Goal: Information Seeking & Learning: Learn about a topic

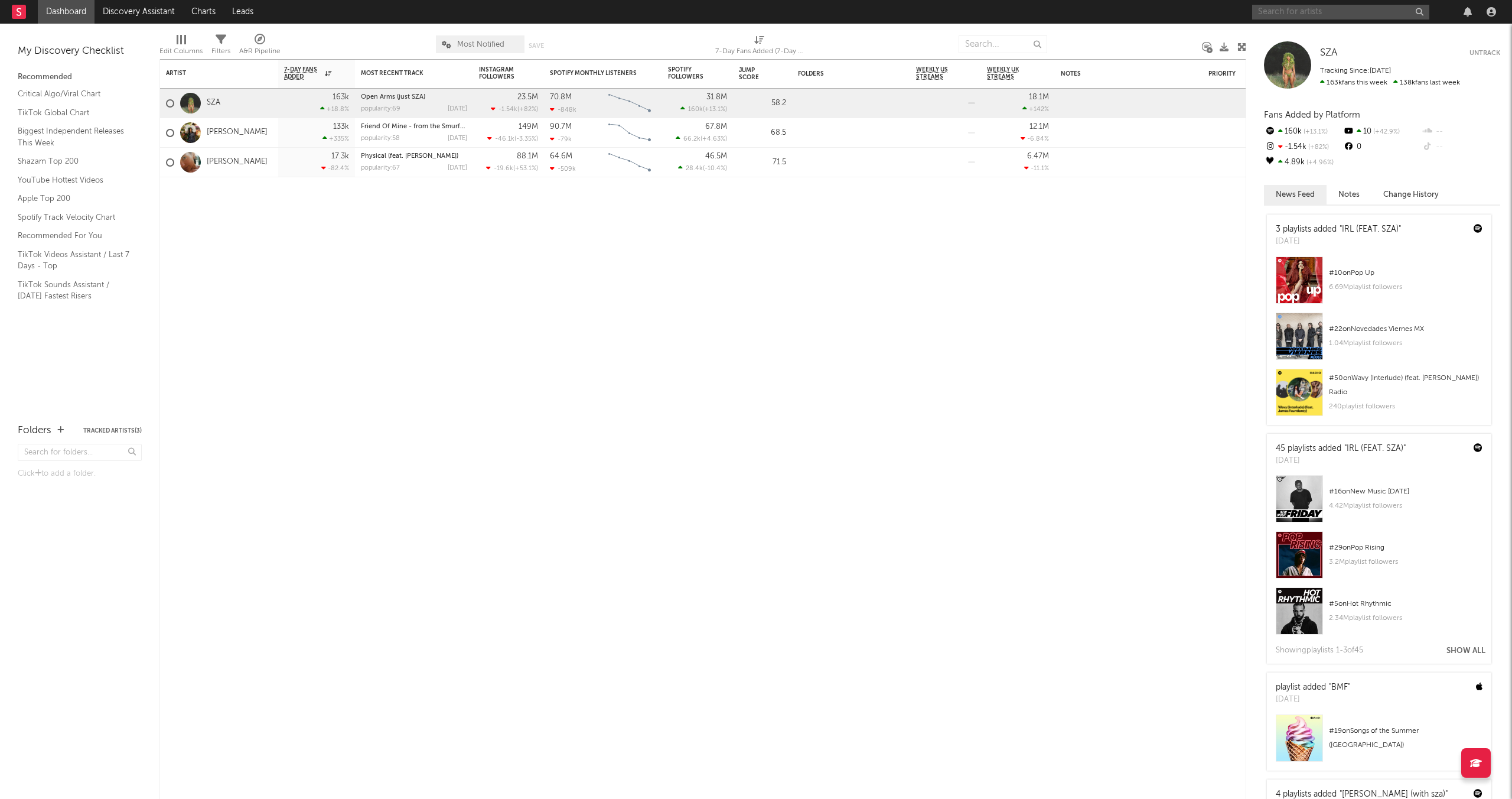
click at [818, 6] on input "text" at bounding box center [1340, 12] width 177 height 15
type input "deftones"
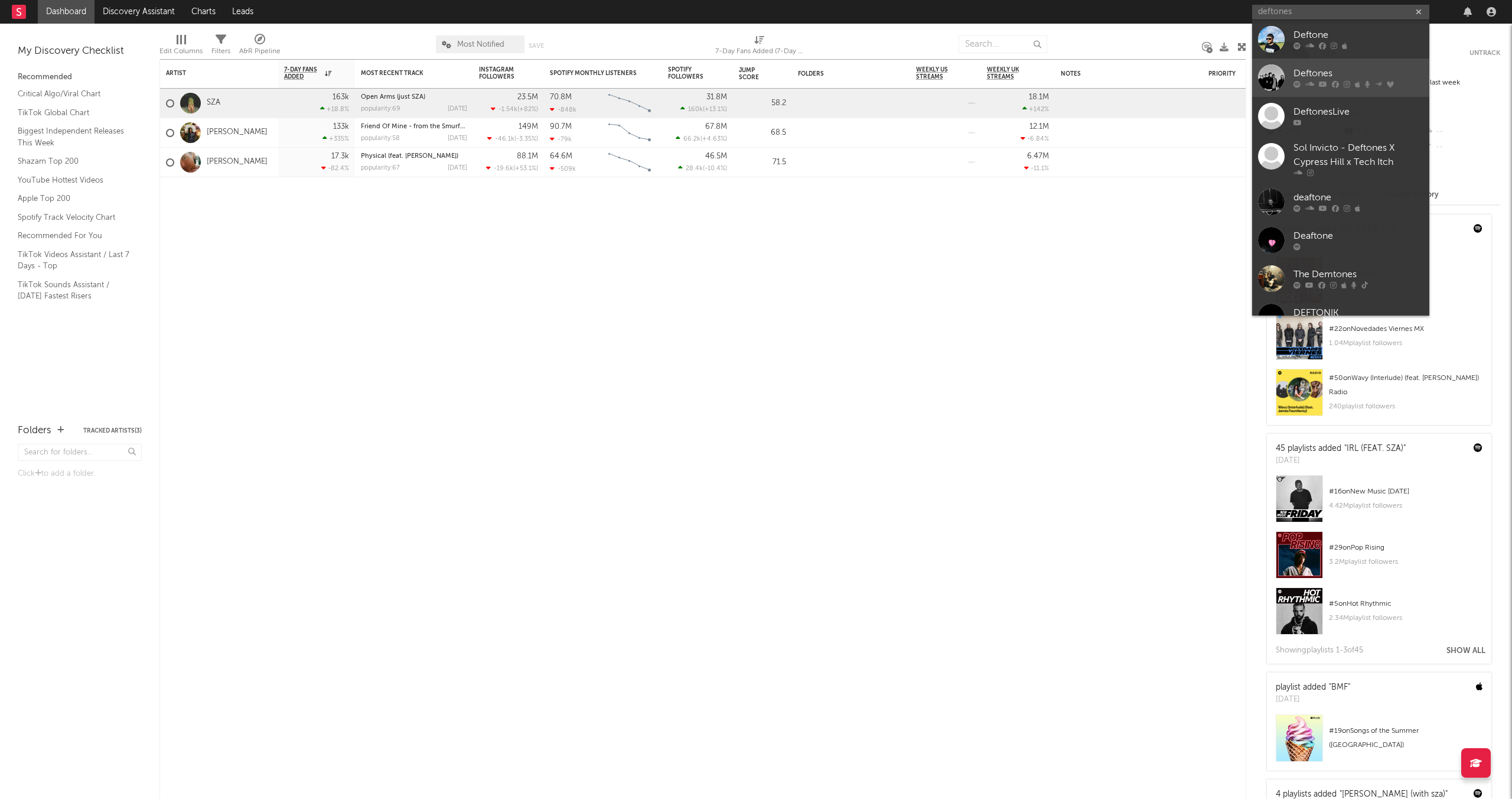
click at [818, 73] on div "Deftones" at bounding box center [1358, 74] width 130 height 14
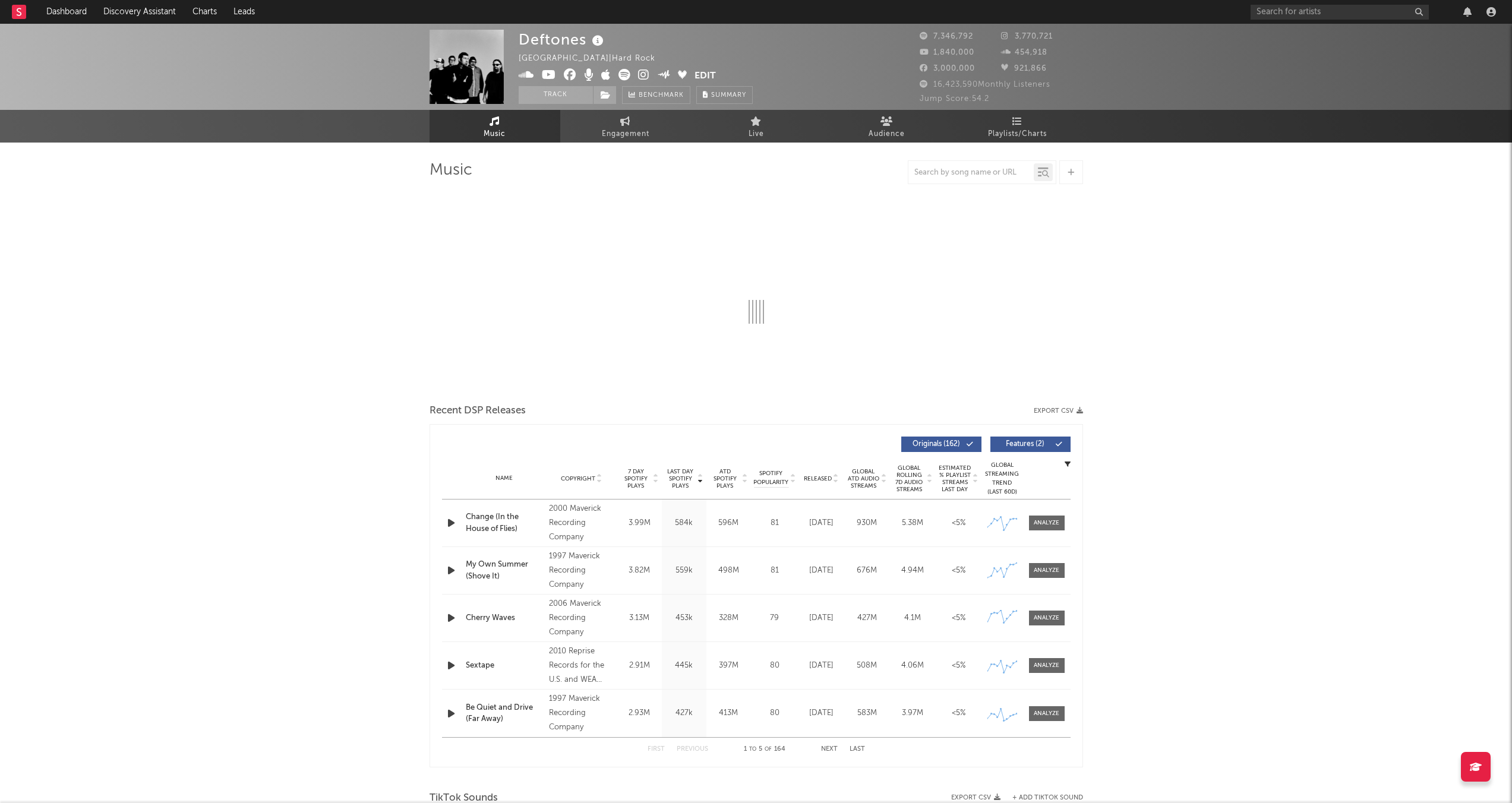
click at [822, 177] on div at bounding box center [970, 173] width 126 height 15
select select "6m"
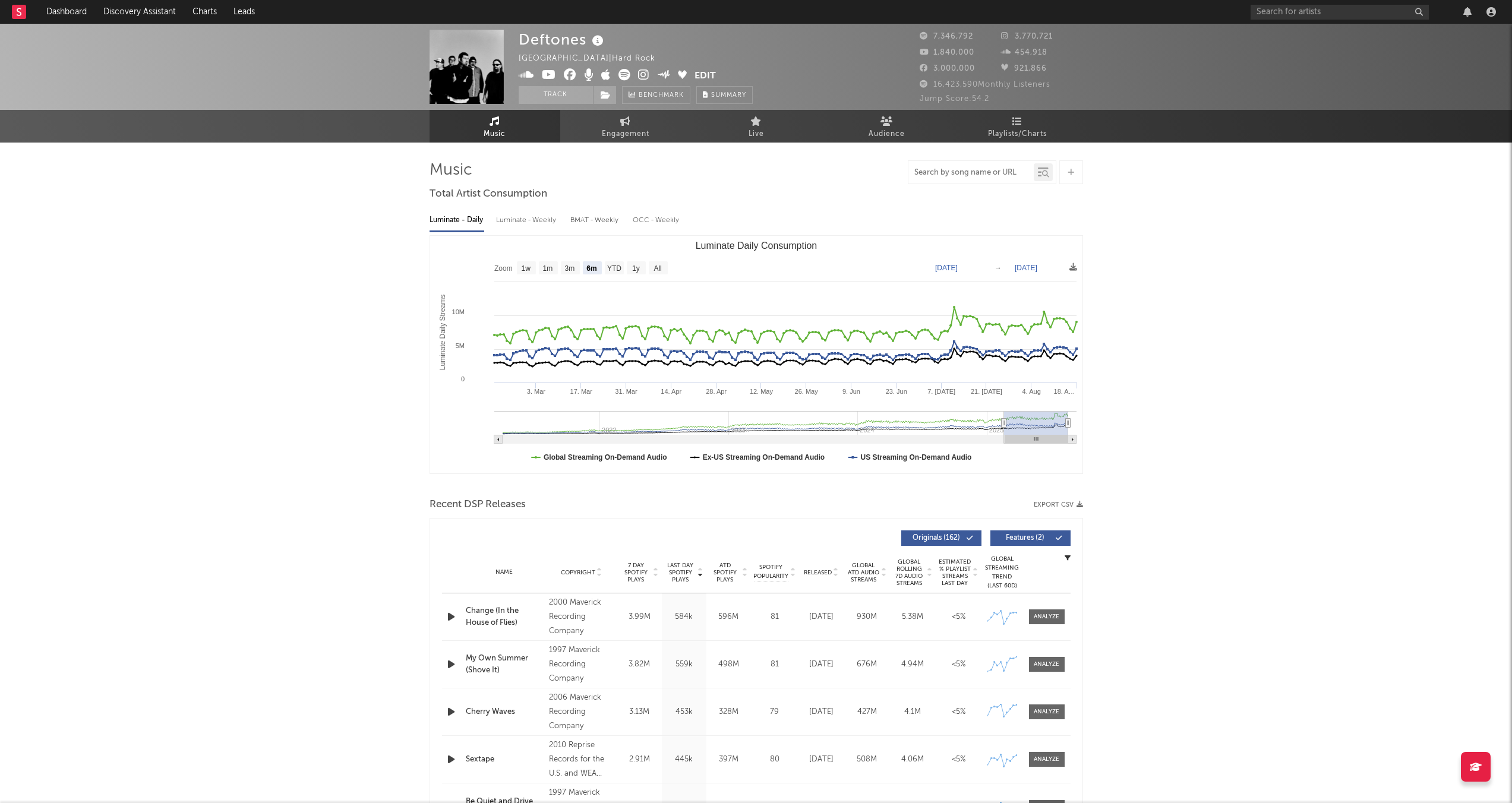
click at [822, 169] on input "text" at bounding box center [970, 173] width 126 height 10
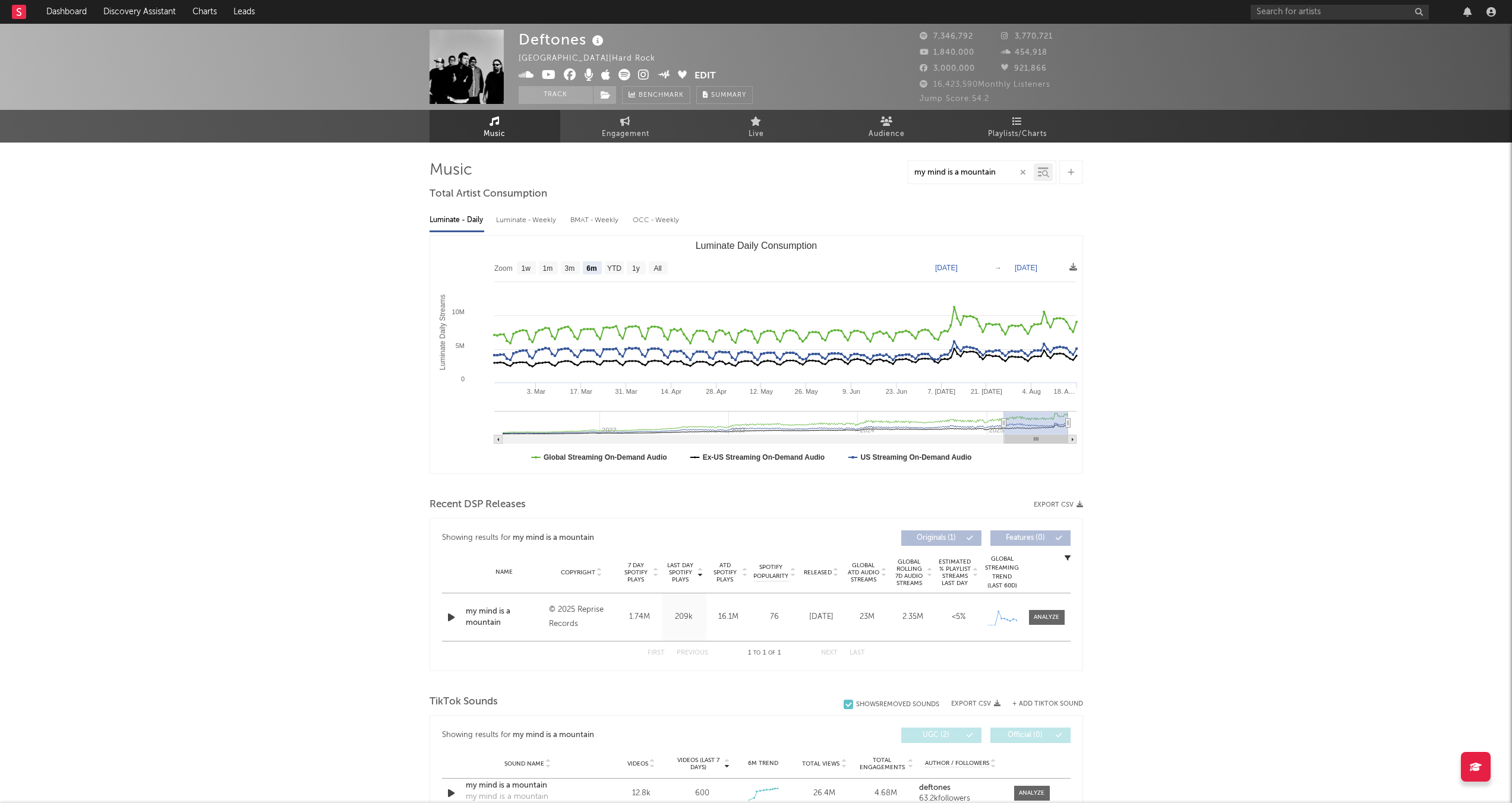
type input "my mind is a mountain"
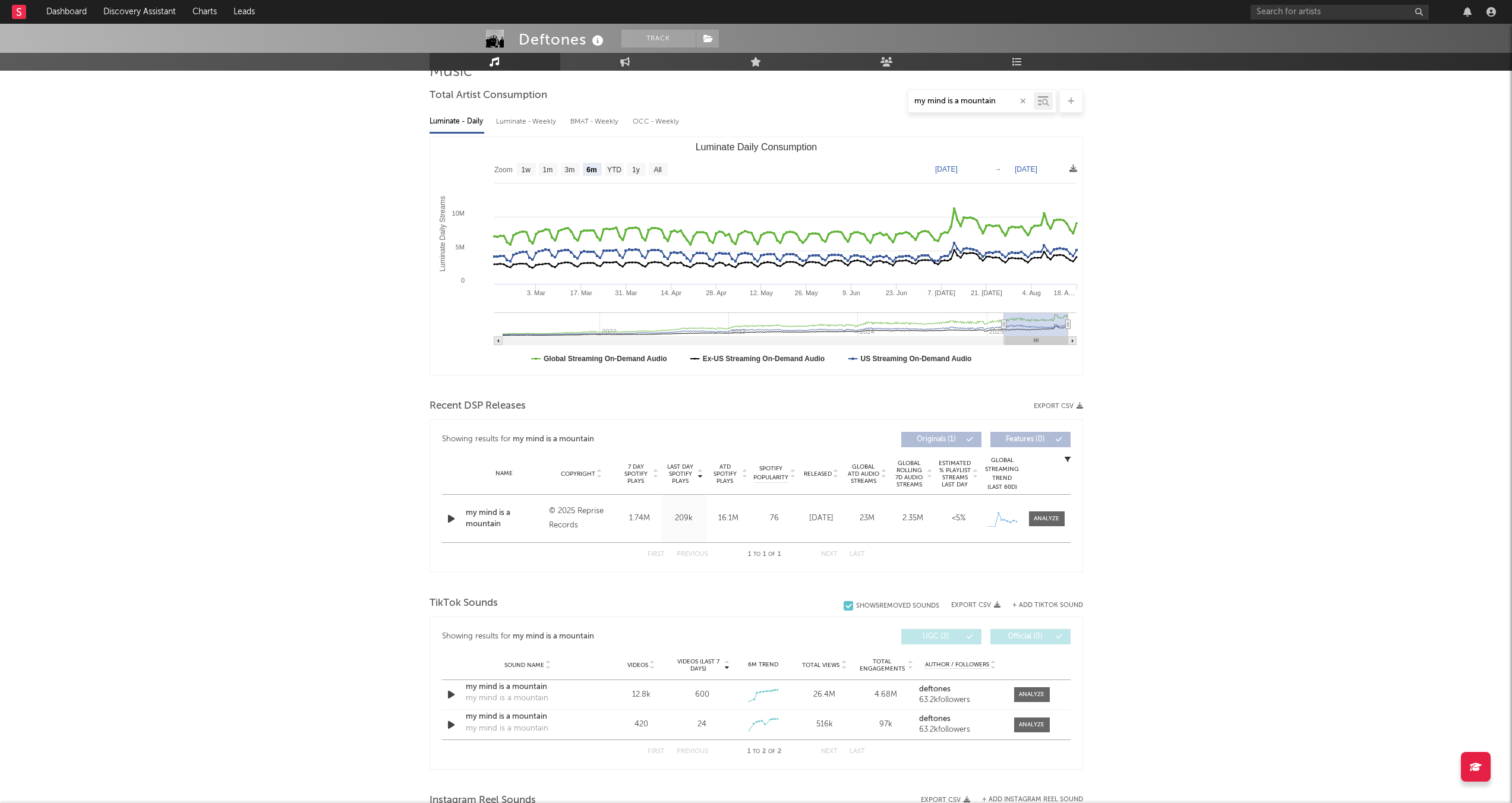
scroll to position [99, 0]
click at [530, 170] on text "1w" at bounding box center [526, 170] width 10 height 9
select select "1w"
type input "[DATE]"
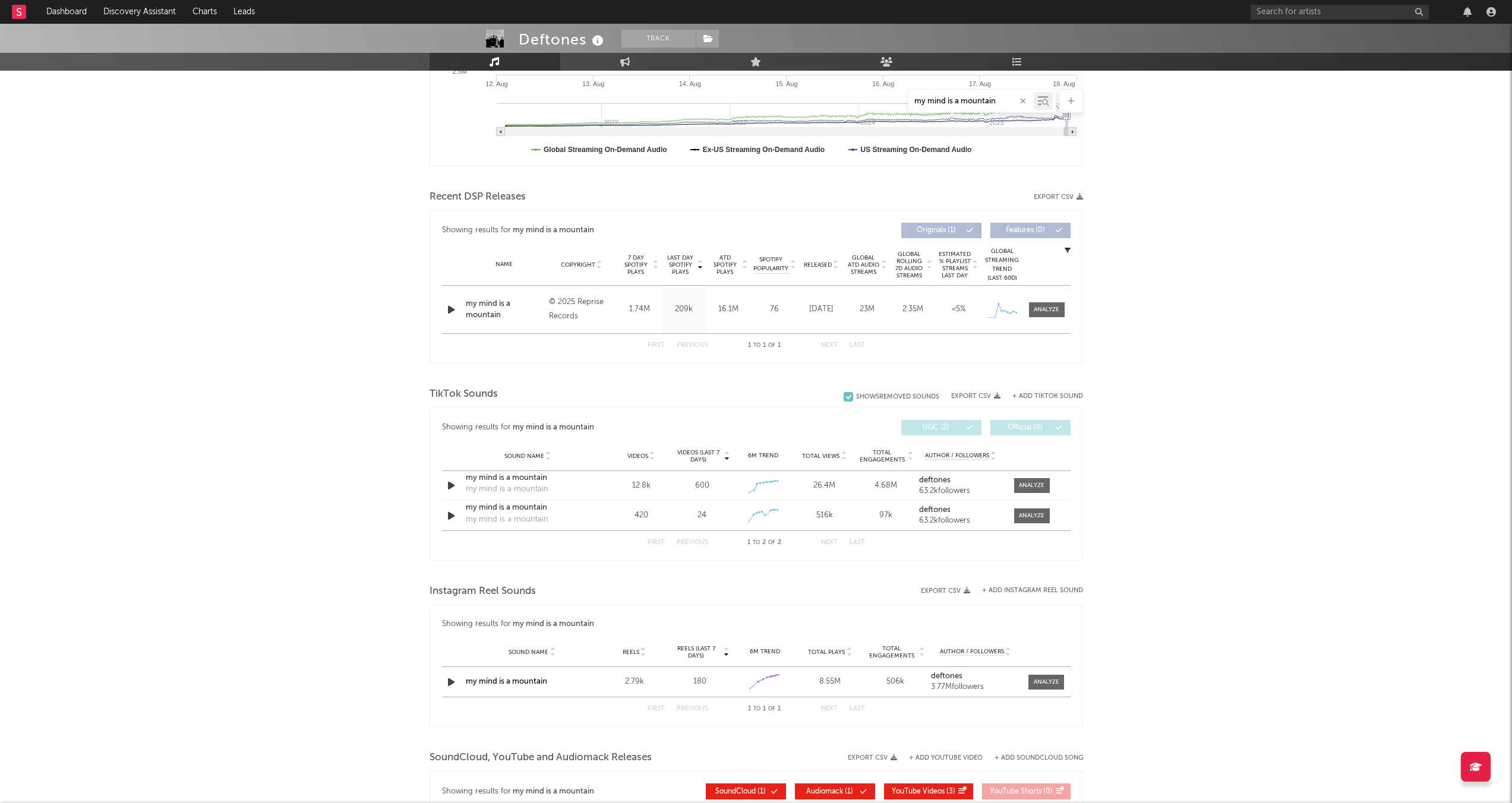
scroll to position [374, 0]
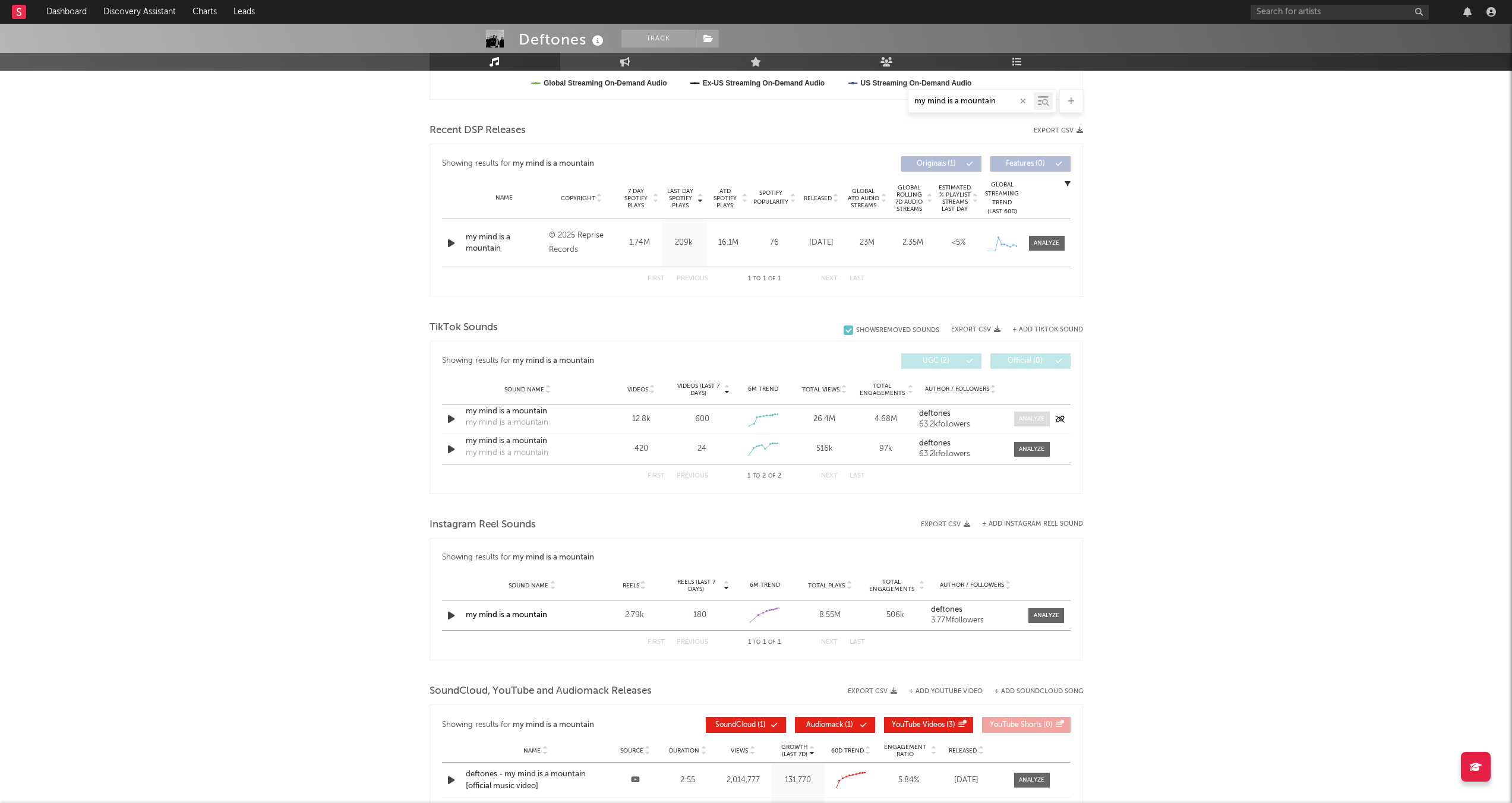
click at [822, 421] on span at bounding box center [1032, 419] width 36 height 15
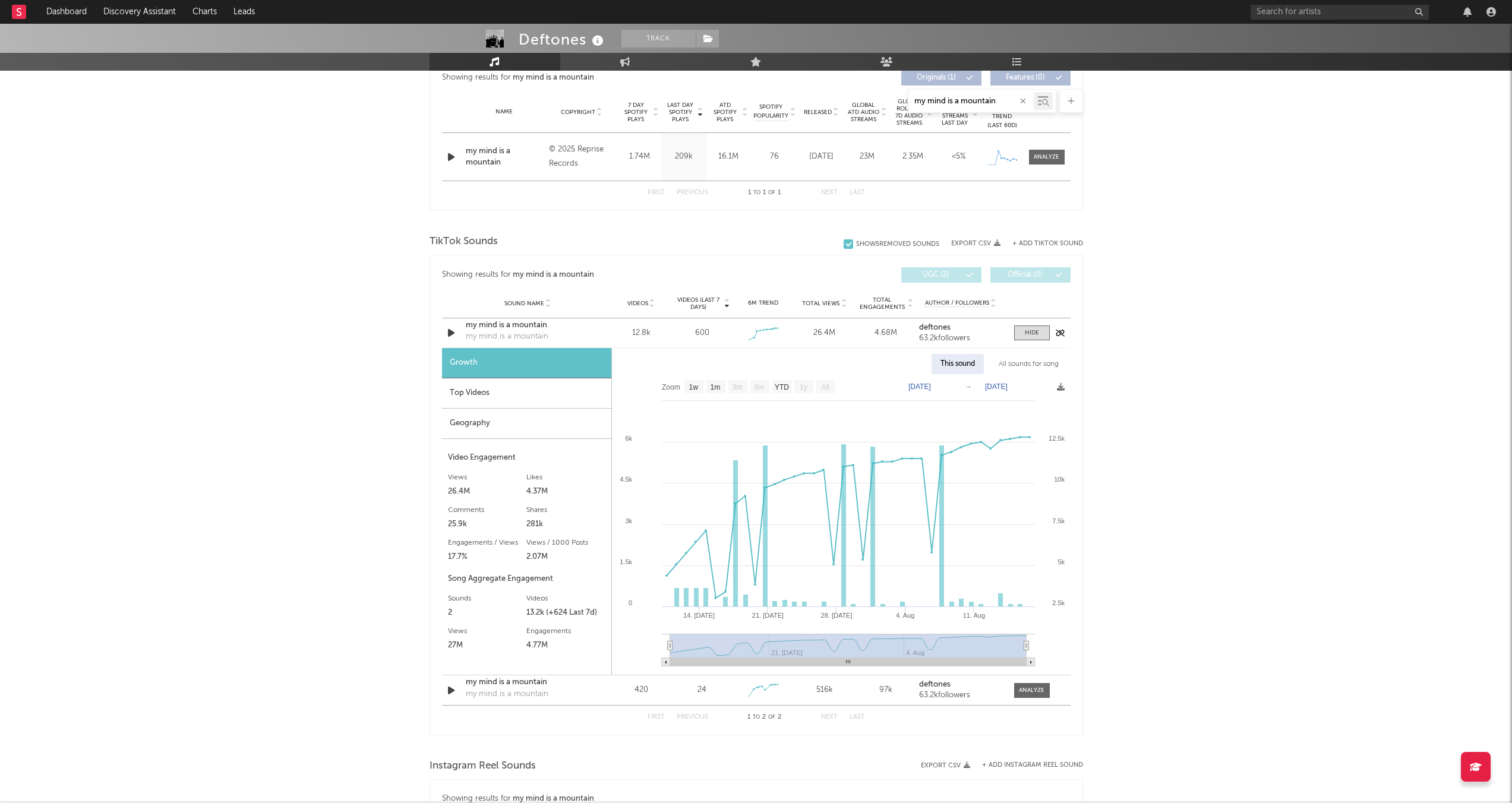
scroll to position [475, 0]
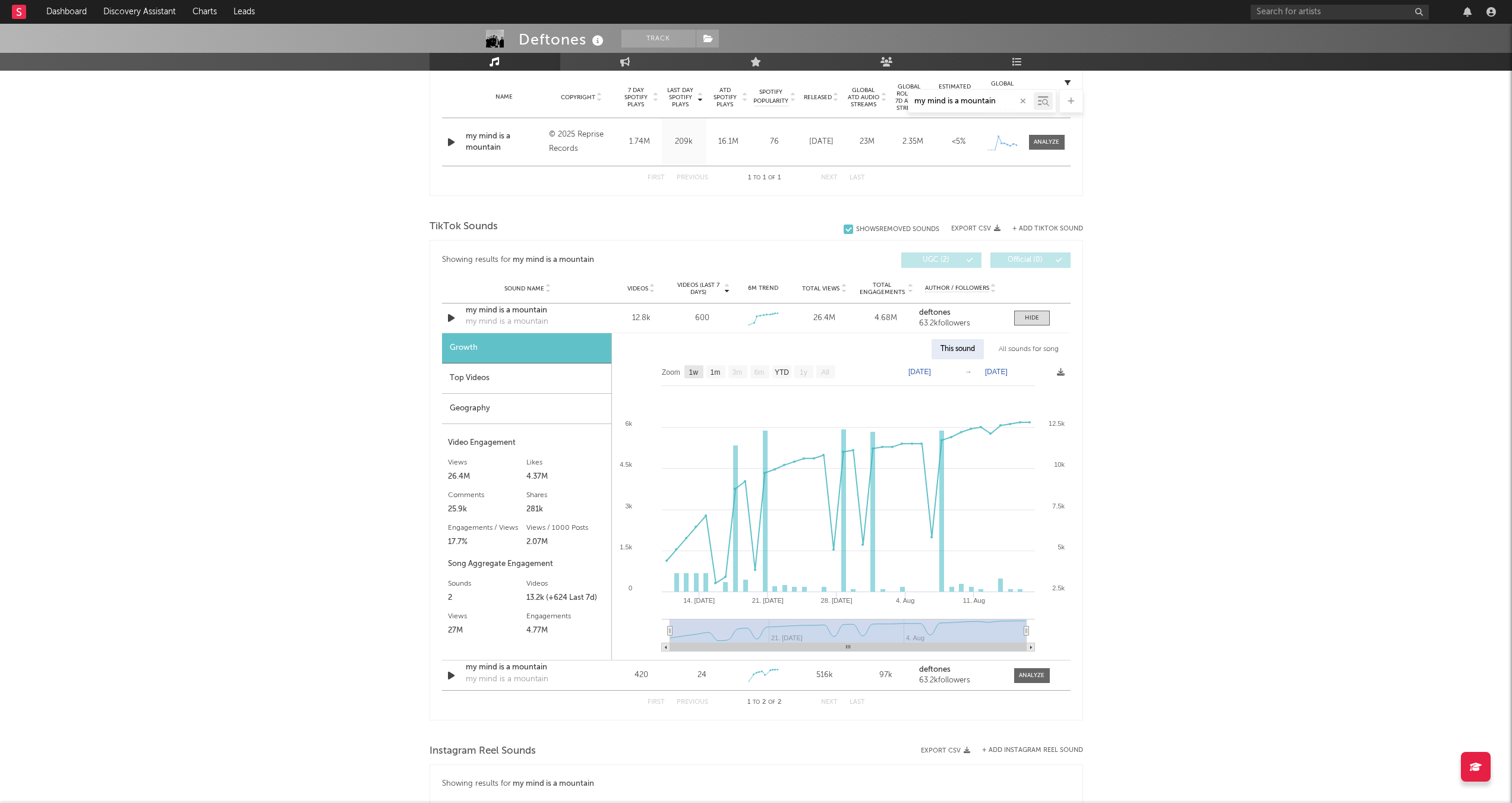
click at [697, 372] on text "1w" at bounding box center [694, 372] width 10 height 9
select select "1w"
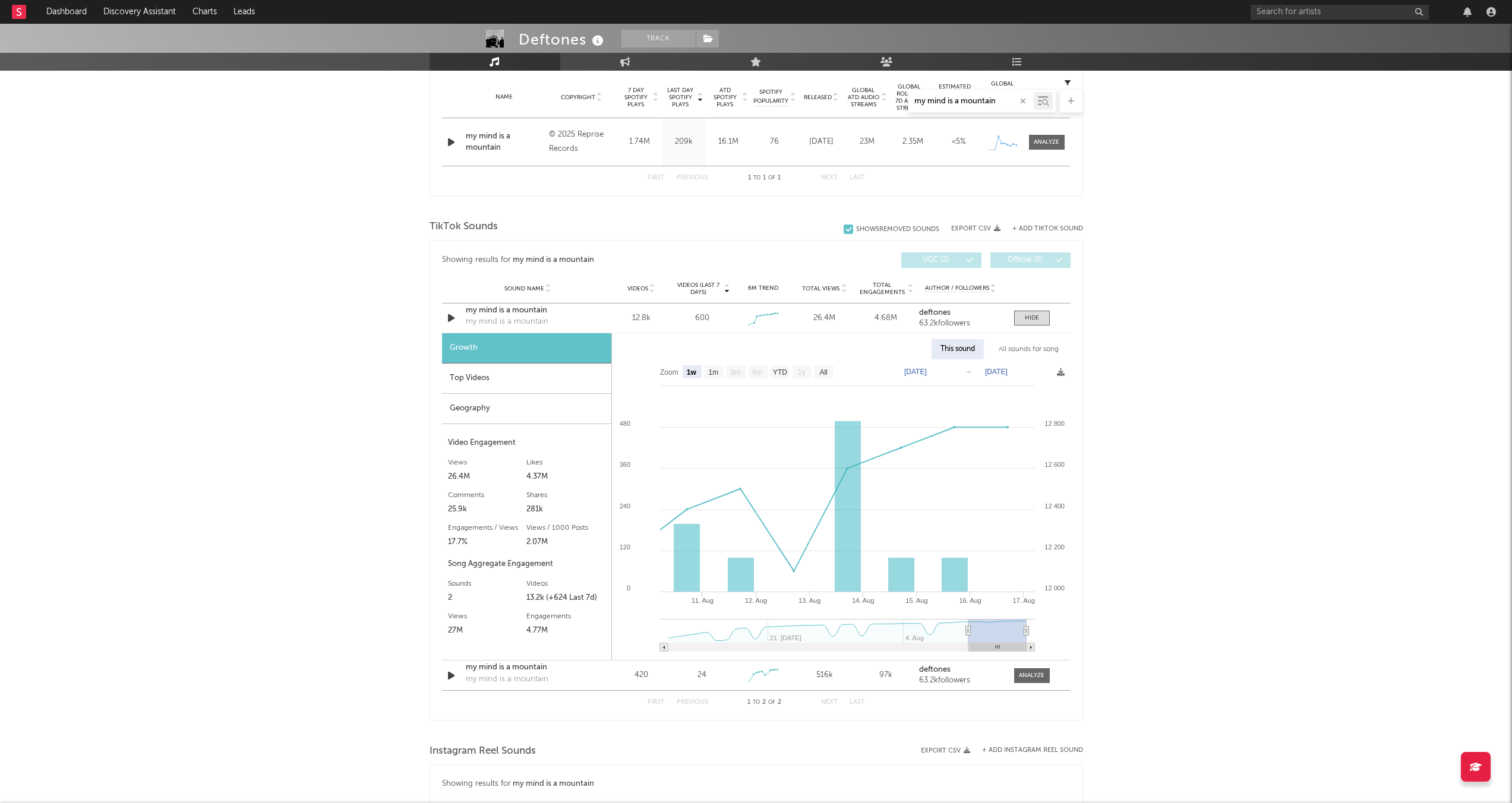
click at [822, 377] on rect at bounding box center [841, 510] width 458 height 301
click at [822, 372] on text "[DATE]" at bounding box center [996, 372] width 23 height 9
click at [822, 372] on input "[DATE]" at bounding box center [1005, 371] width 55 height 12
click at [822, 421] on div "Deftones Track [GEOGRAPHIC_DATA] | Hard Rock Edit Track Benchmark Summary 7,346…" at bounding box center [756, 417] width 1512 height 1738
click at [822, 375] on text "[DATE]" at bounding box center [915, 372] width 23 height 9
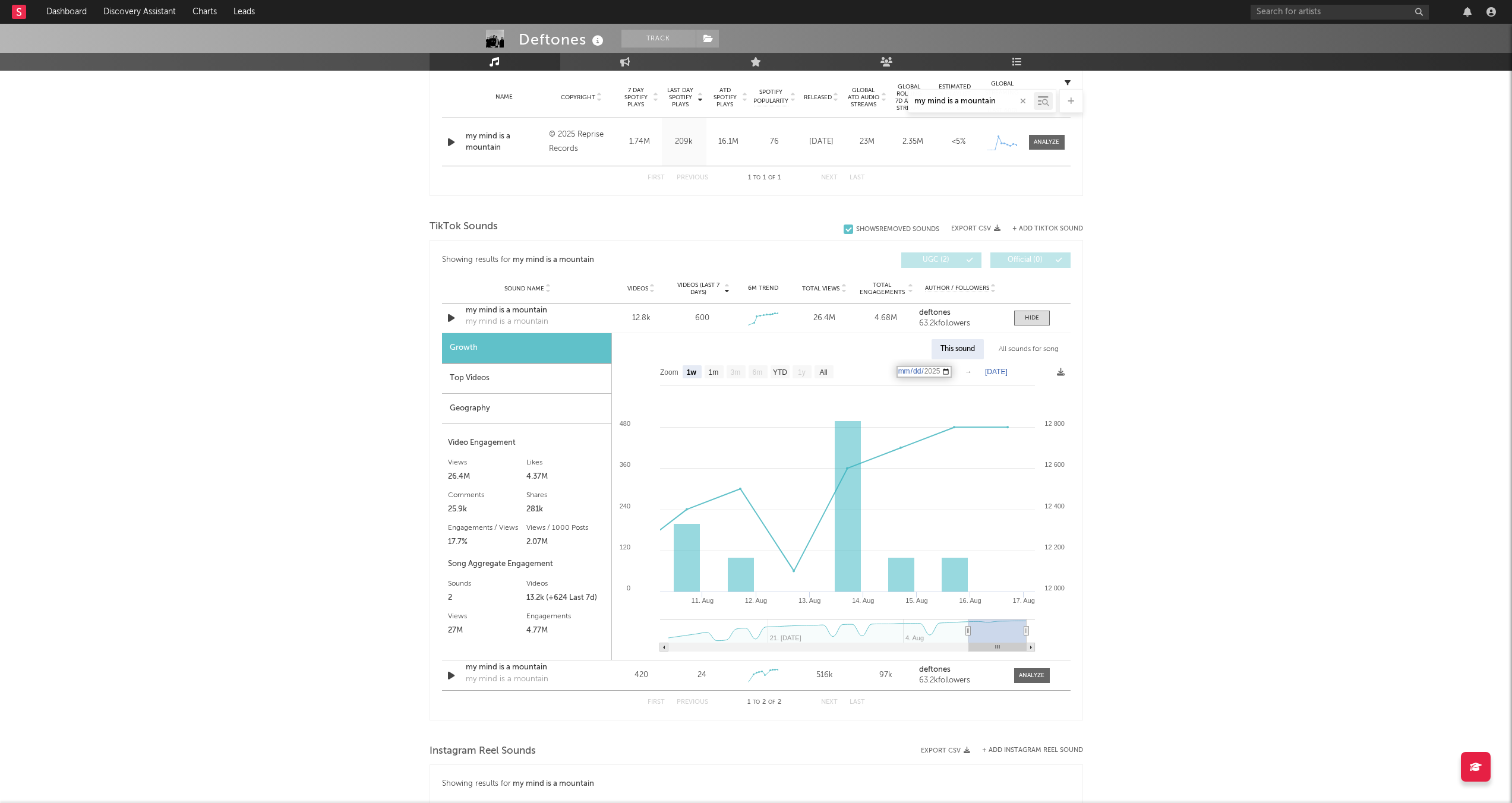
click at [822, 368] on input "[DATE]" at bounding box center [924, 371] width 55 height 12
click at [822, 373] on input "[DATE]" at bounding box center [924, 371] width 55 height 12
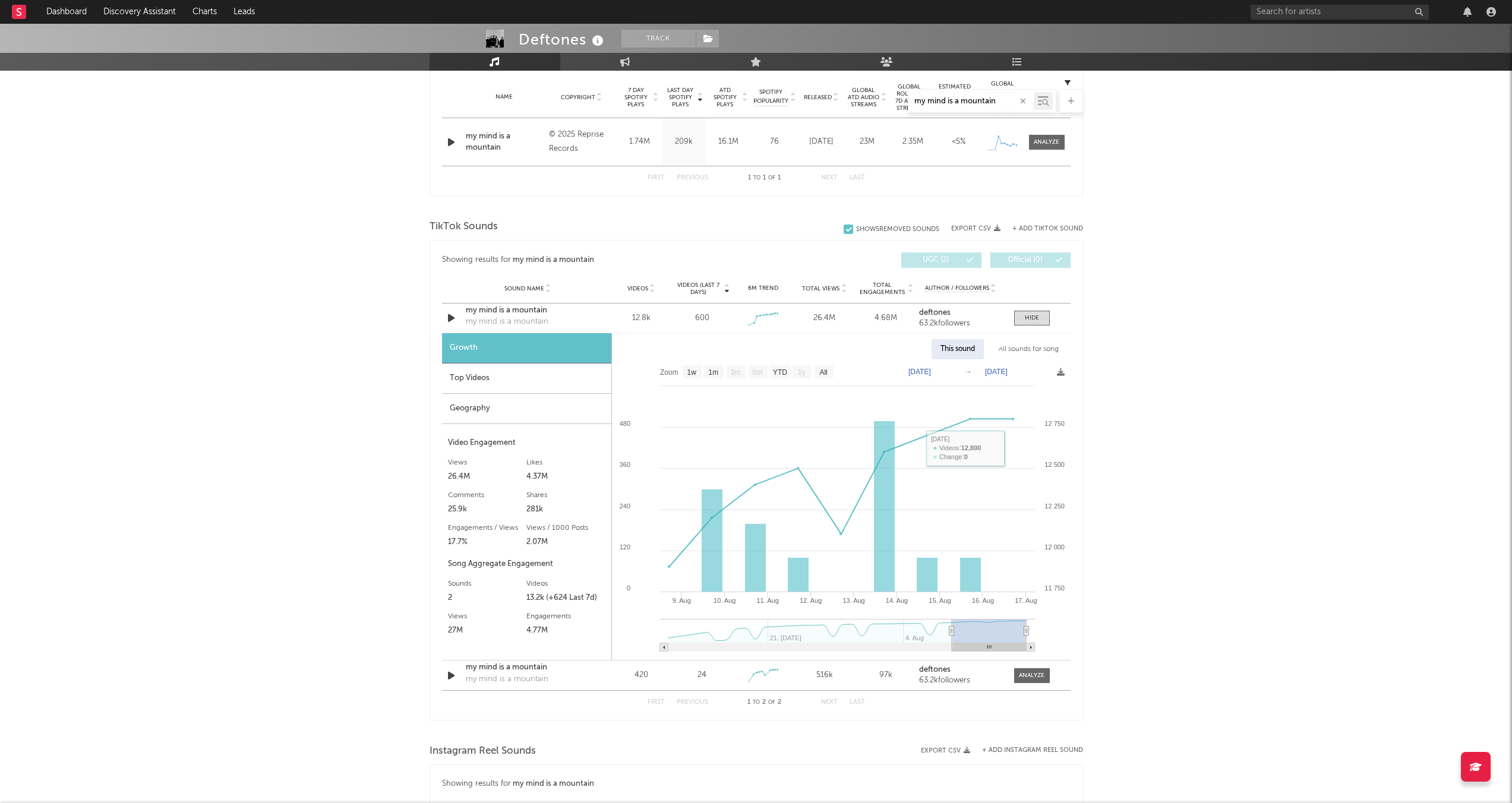
click at [822, 372] on text "[DATE]" at bounding box center [919, 372] width 23 height 9
click at [822, 367] on input "[DATE]" at bounding box center [926, 371] width 55 height 12
type input "[DATE]"
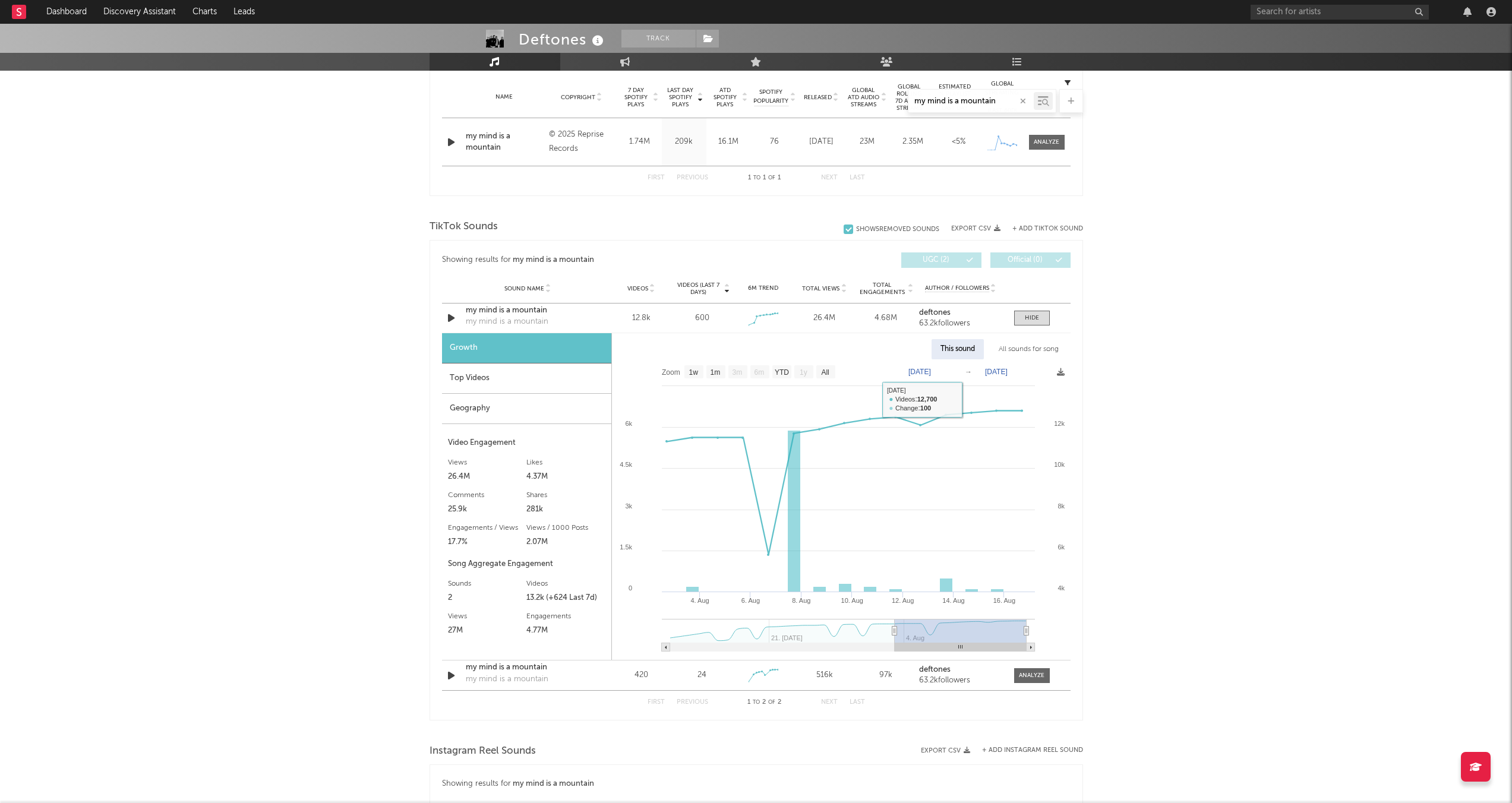
click at [822, 368] on text "[DATE]" at bounding box center [996, 372] width 23 height 9
click at [822, 369] on input "[DATE]" at bounding box center [1004, 371] width 55 height 12
type input "[DATE]"
select select "1w"
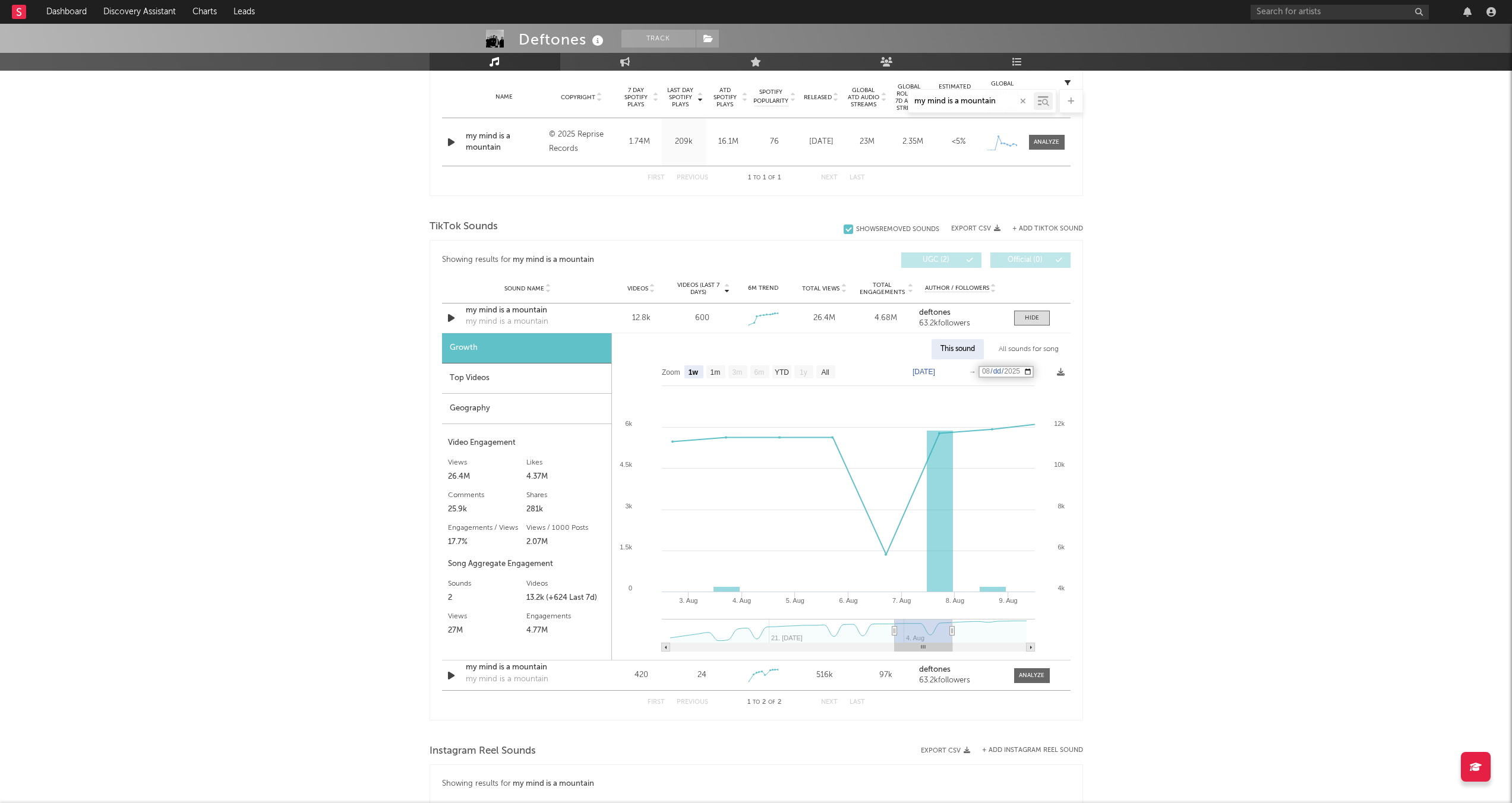
click at [822, 346] on div "All sounds for song" at bounding box center [1028, 349] width 78 height 20
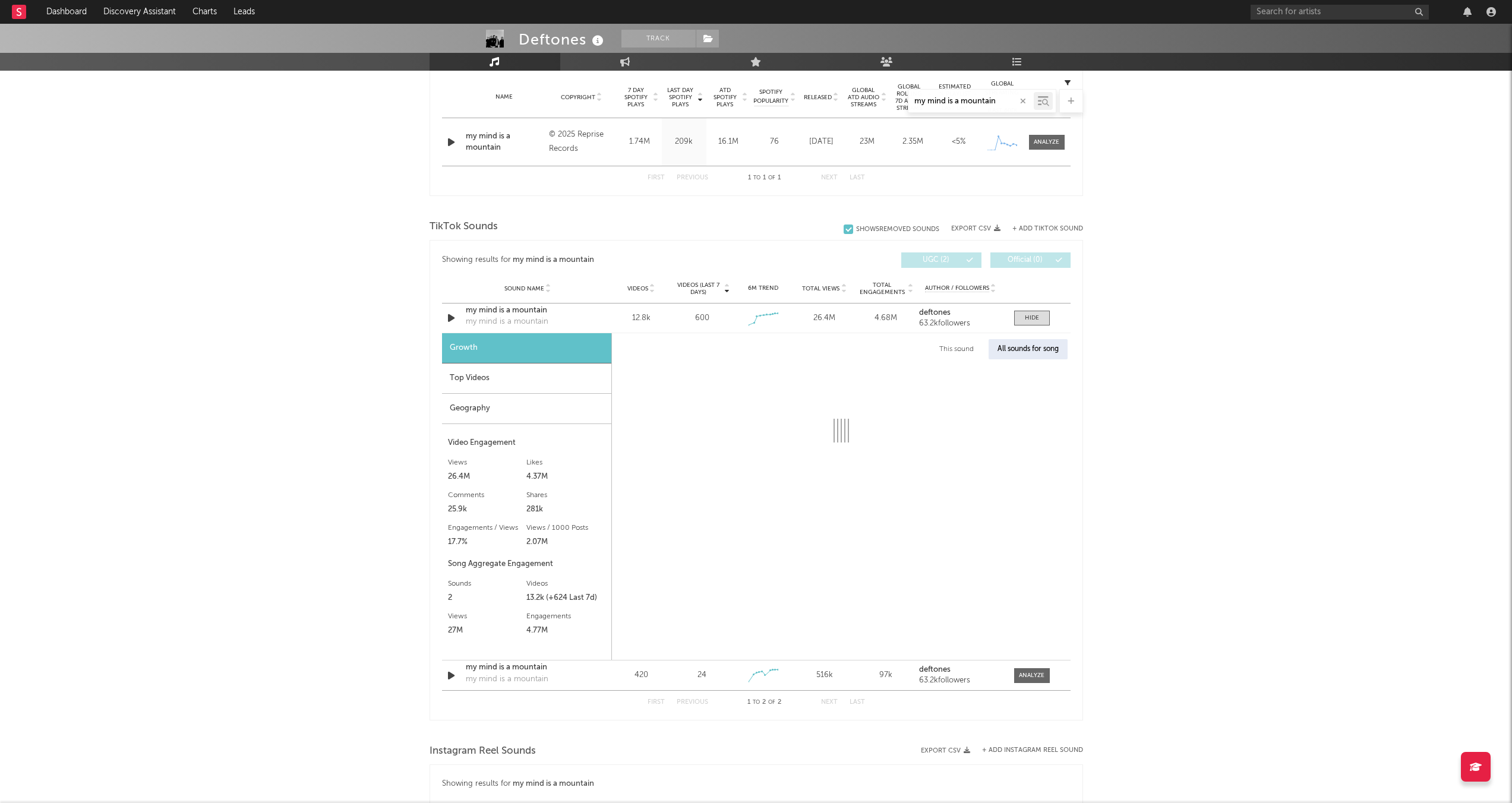
select select "1w"
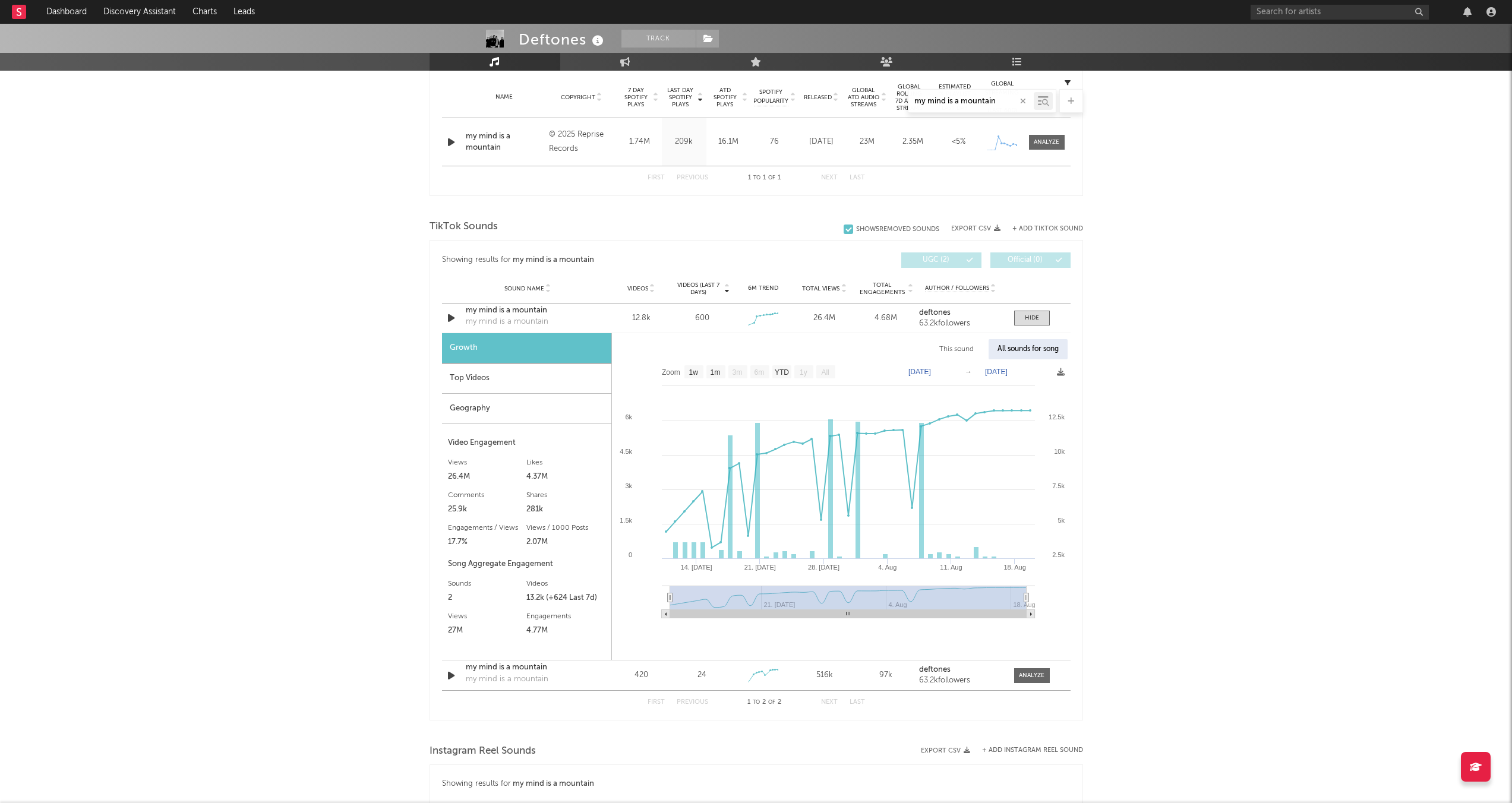
click at [822, 374] on text "[DATE]" at bounding box center [919, 372] width 23 height 9
click at [822, 368] on input "[DATE]" at bounding box center [926, 371] width 55 height 12
type input "[DATE]"
click at [691, 372] on text "1w" at bounding box center [694, 372] width 10 height 9
select select "1w"
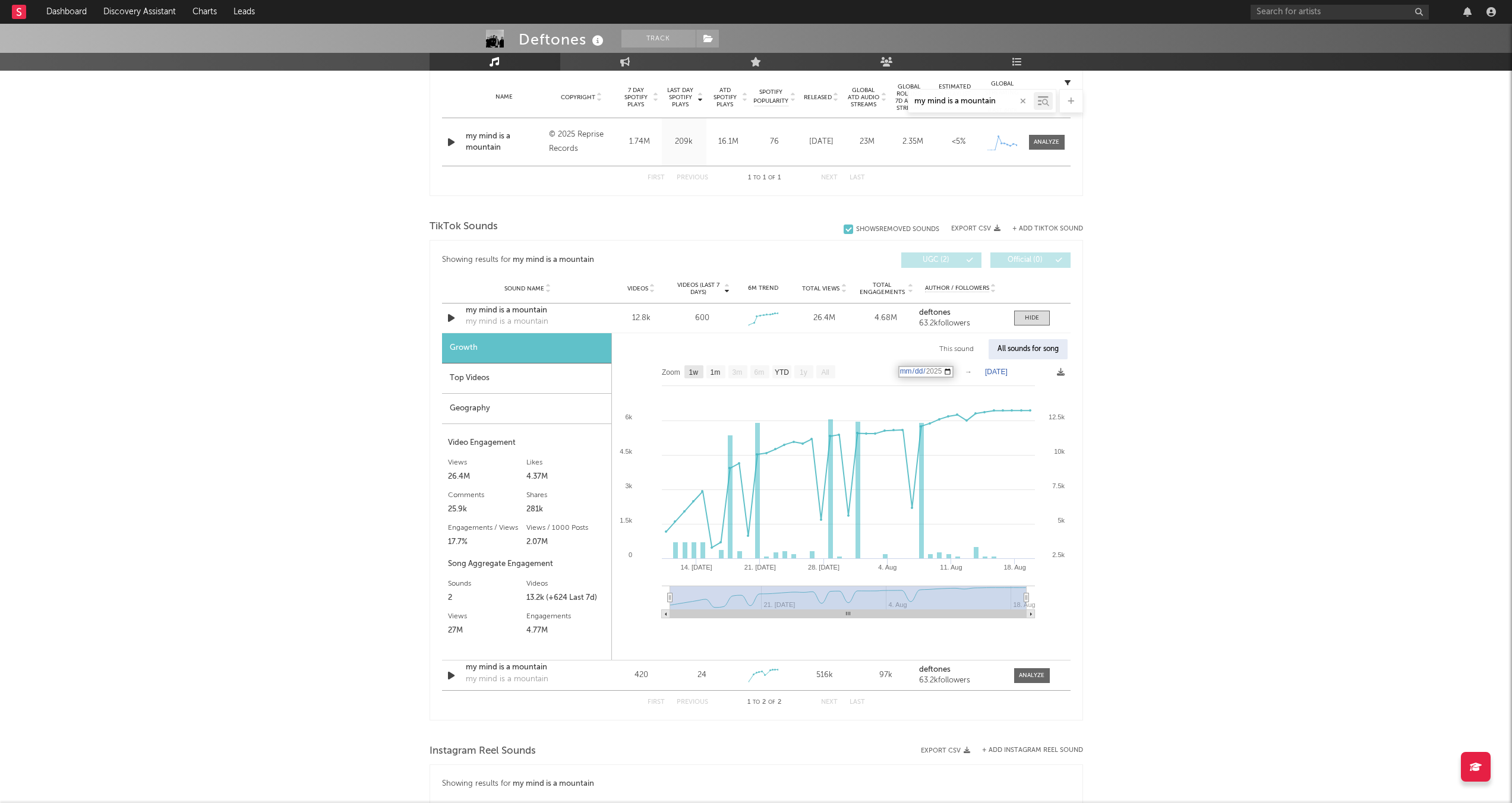
type input "[DATE]"
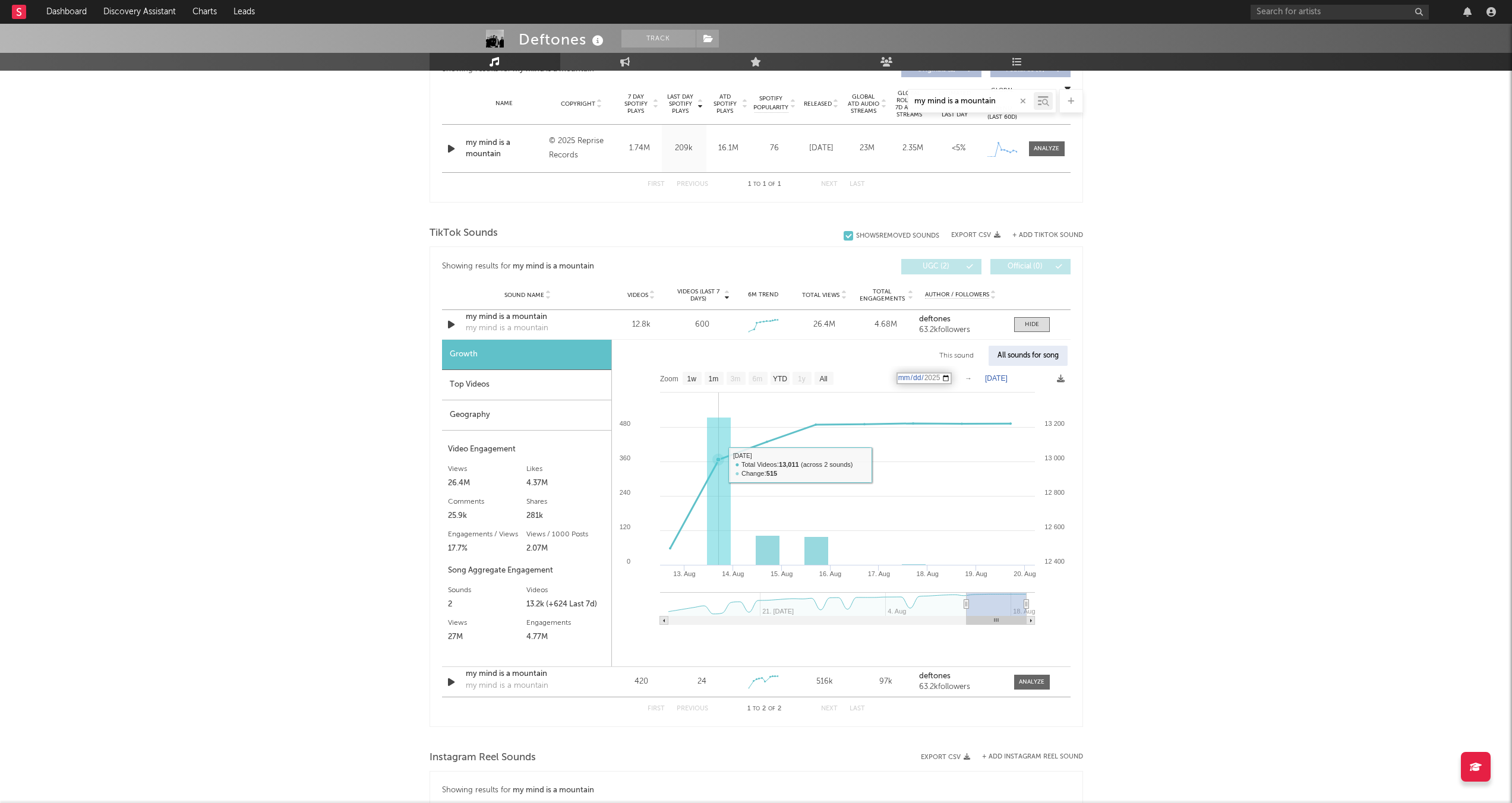
scroll to position [462, 0]
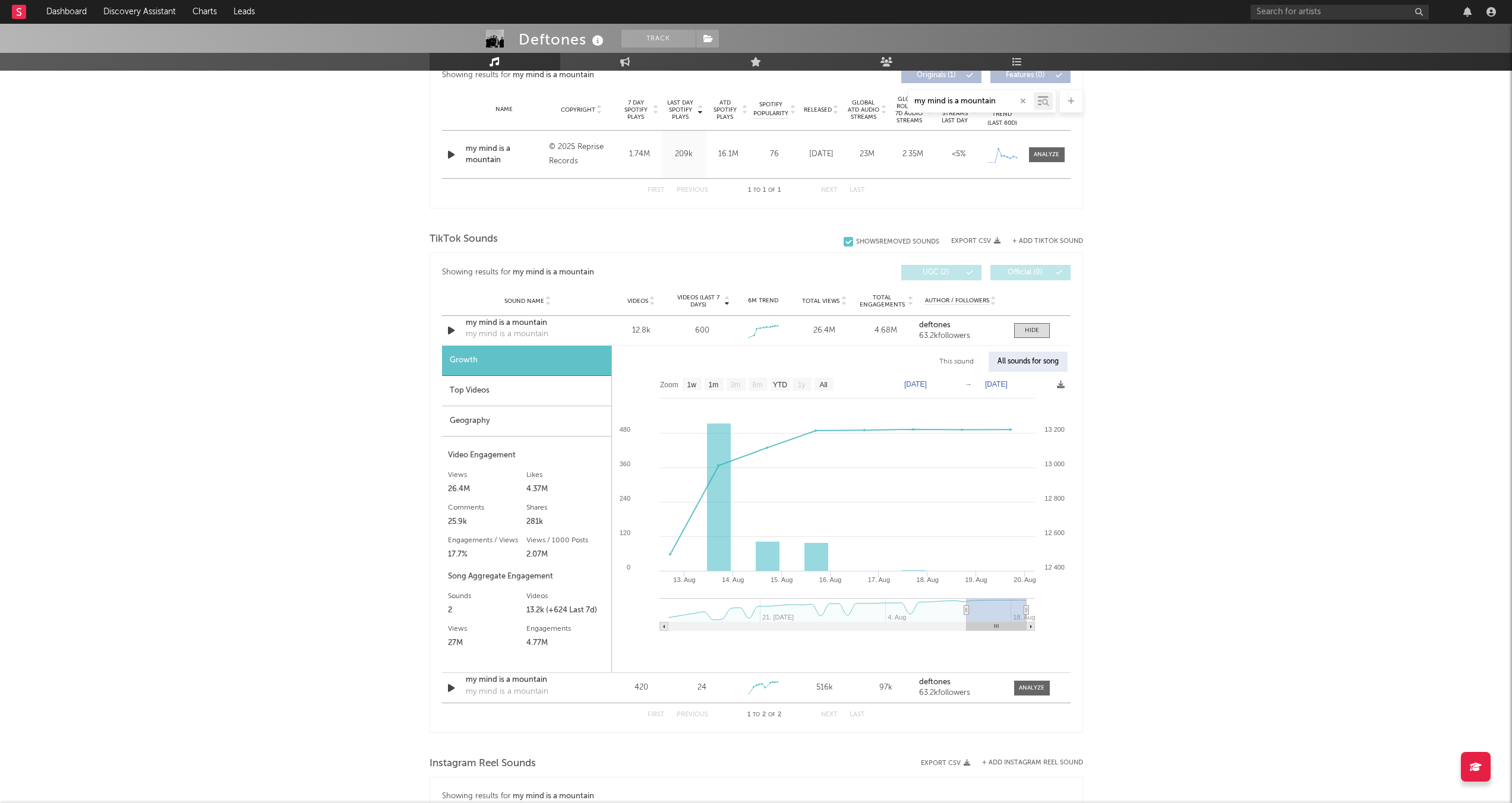
click at [821, 301] on span "Total Views" at bounding box center [820, 301] width 37 height 7
select select "1w"
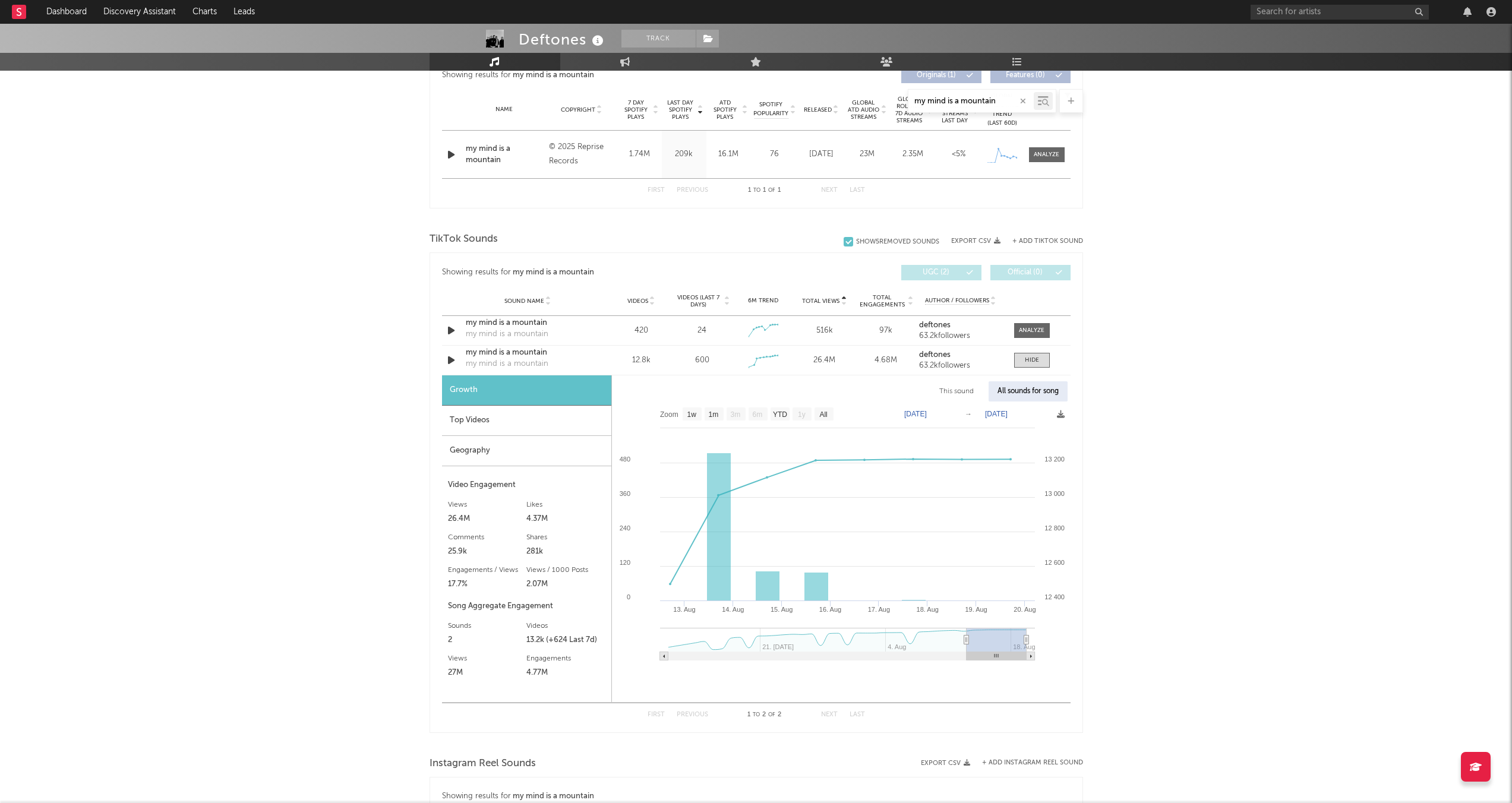
click at [821, 301] on span "Total Views" at bounding box center [820, 301] width 37 height 7
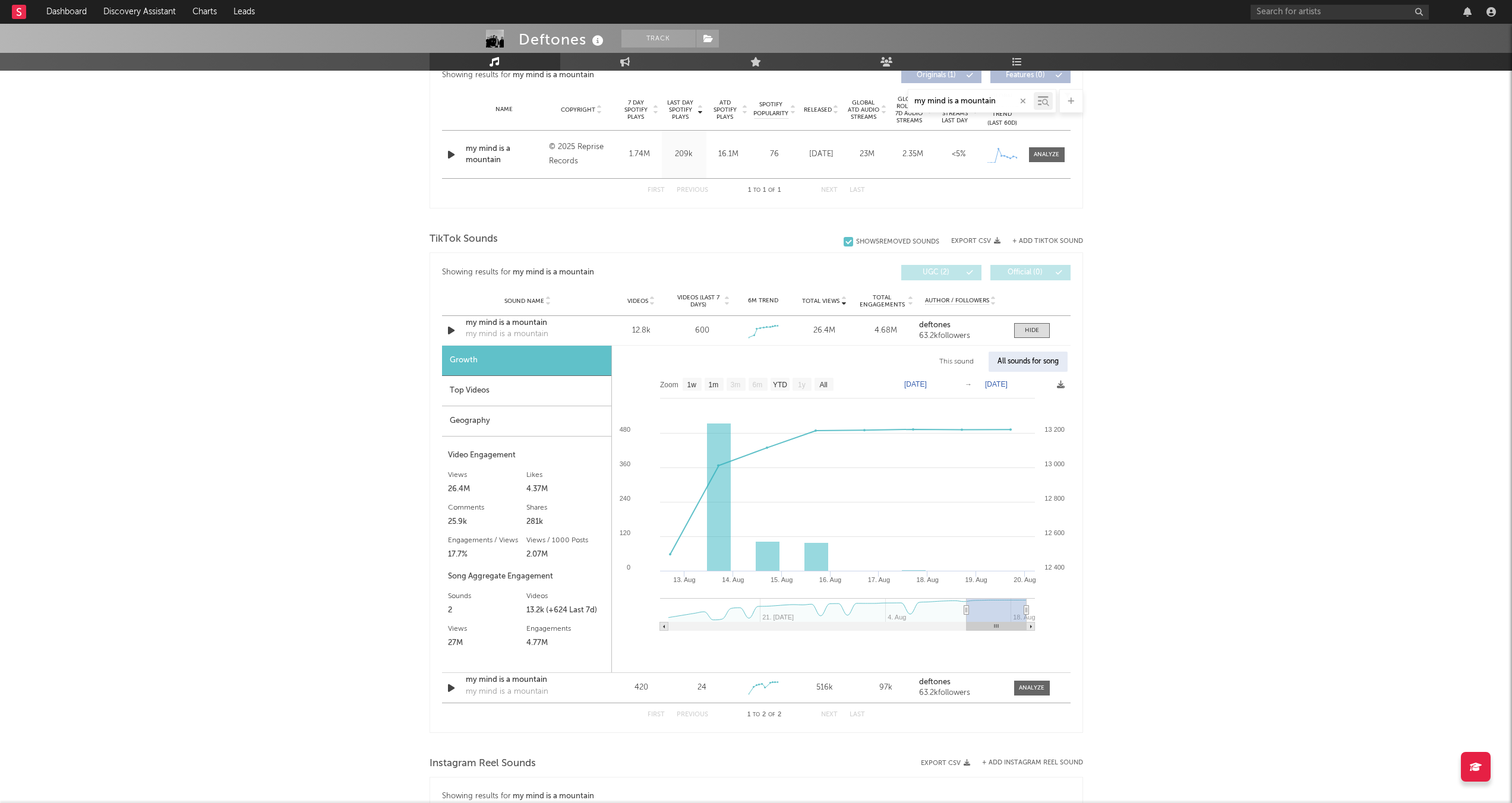
click at [821, 301] on span "Total Views" at bounding box center [820, 301] width 37 height 7
select select "1w"
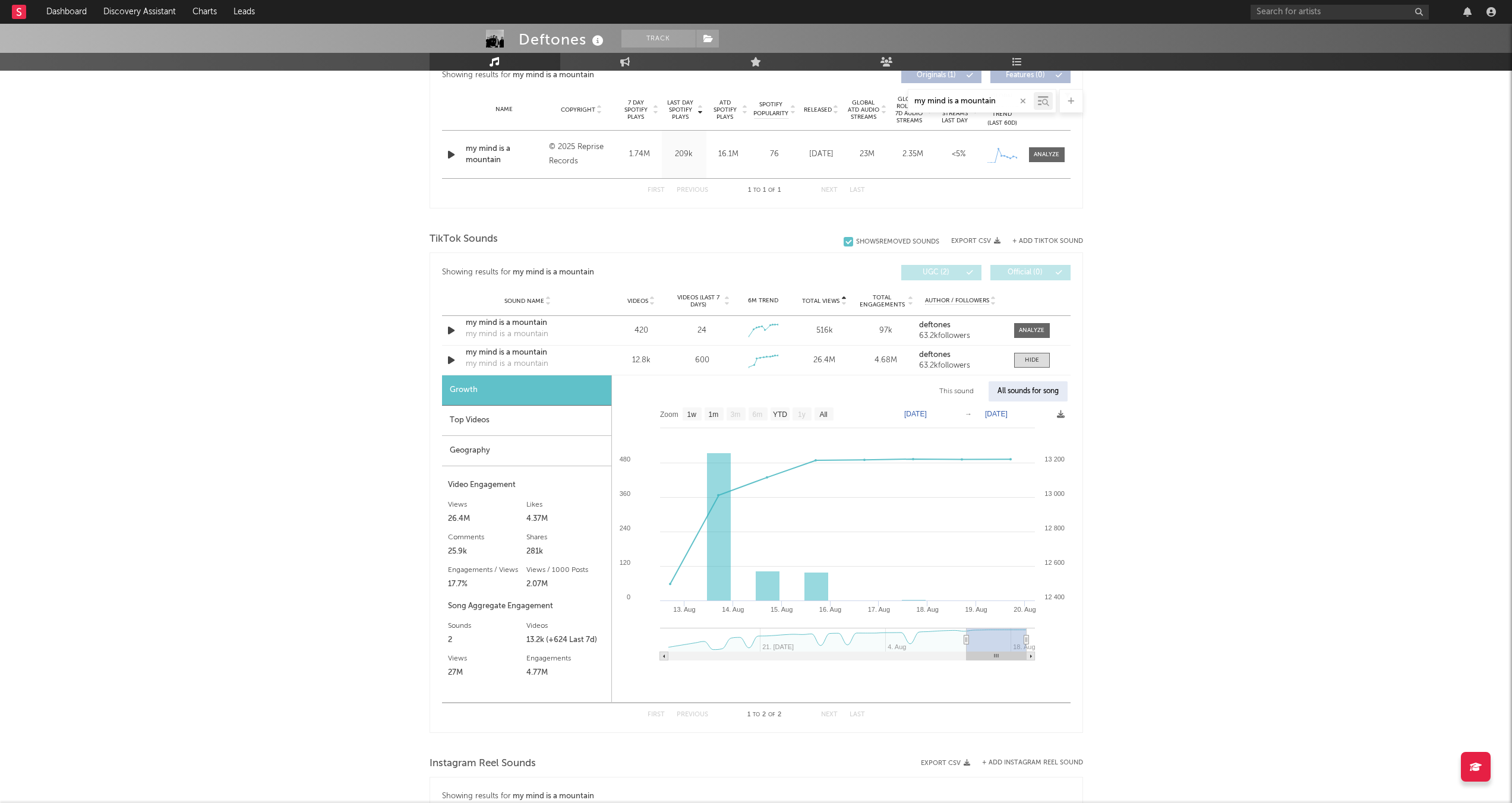
click at [821, 301] on span "Total Views" at bounding box center [820, 301] width 37 height 7
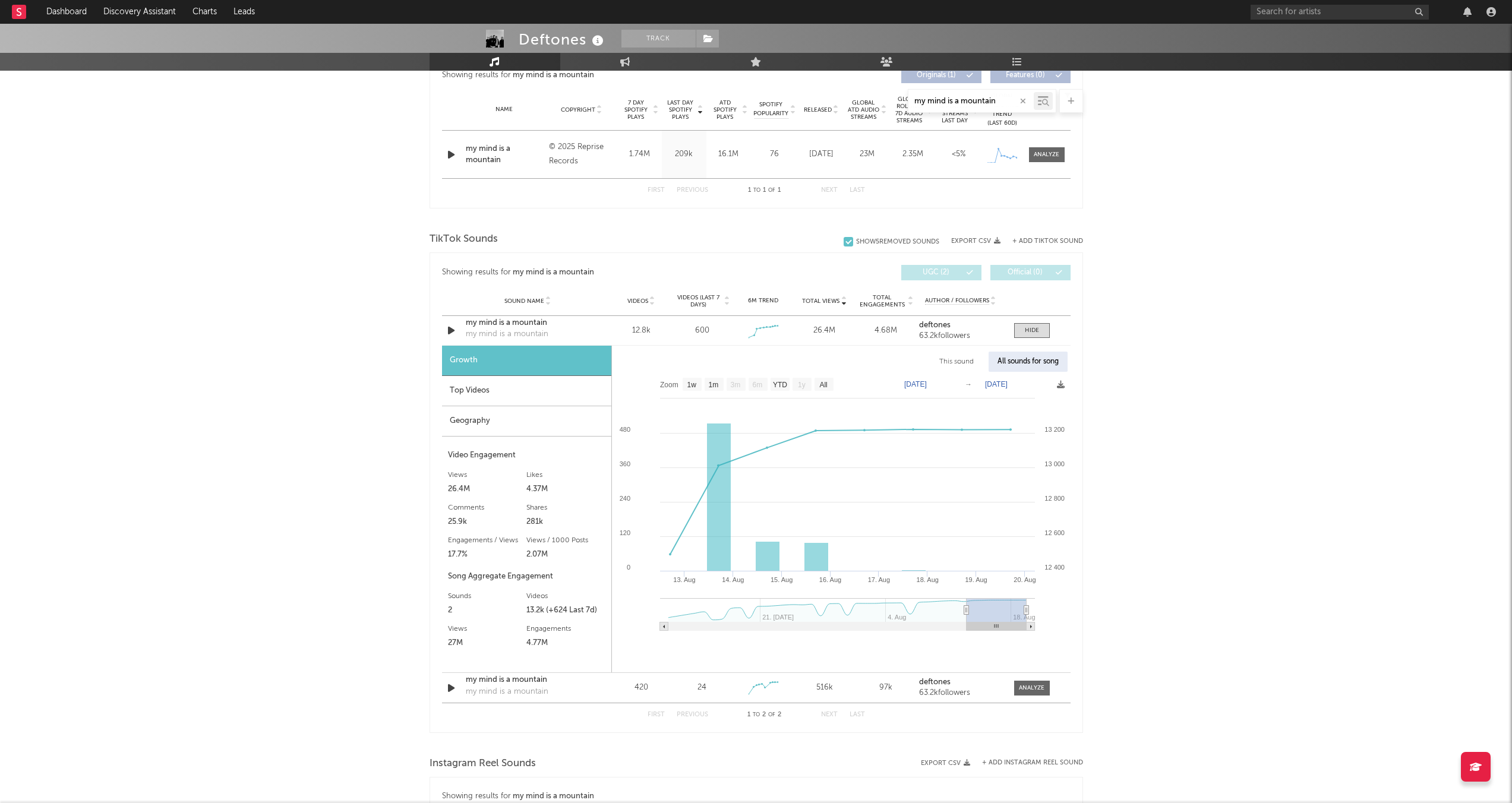
click at [821, 301] on span "Total Views" at bounding box center [820, 301] width 37 height 7
select select "1w"
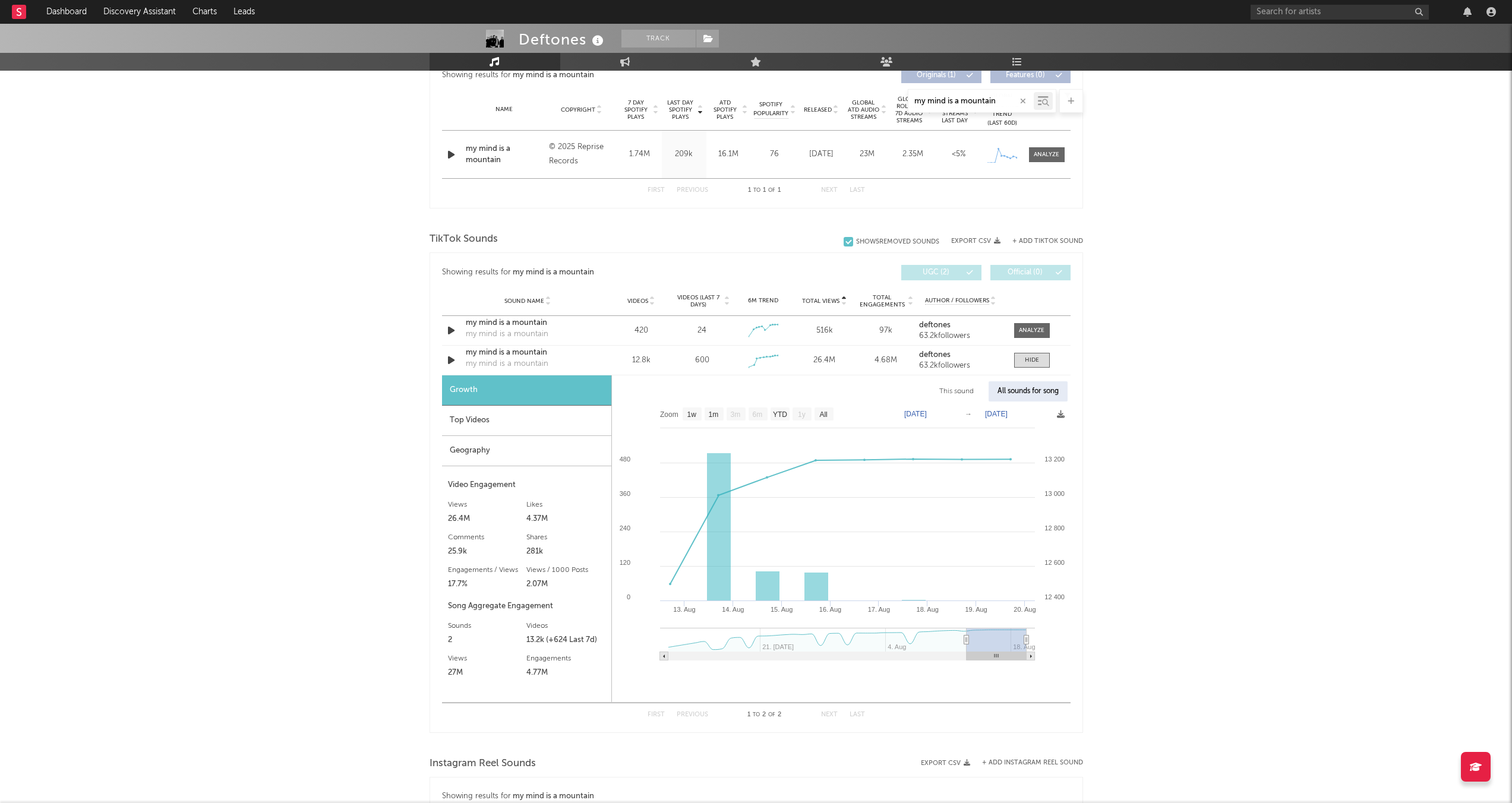
click at [821, 301] on span "Total Views" at bounding box center [820, 301] width 37 height 7
